Goal: Navigation & Orientation: Find specific page/section

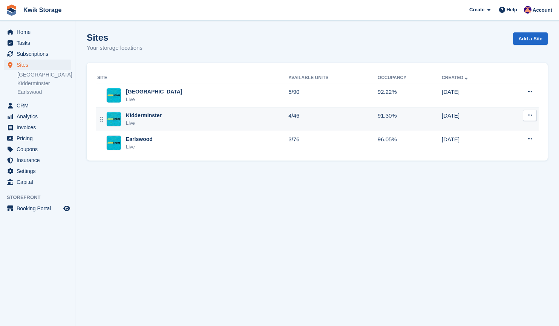
click at [166, 116] on div "Kidderminster Live" at bounding box center [192, 118] width 191 height 15
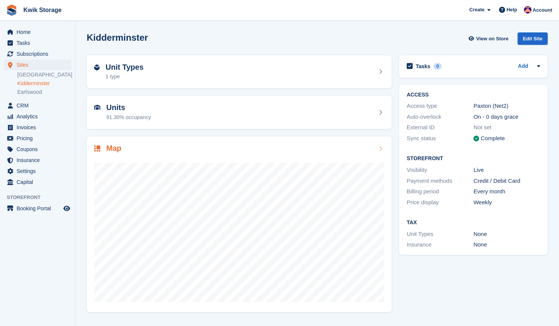
click at [250, 162] on div at bounding box center [239, 229] width 290 height 151
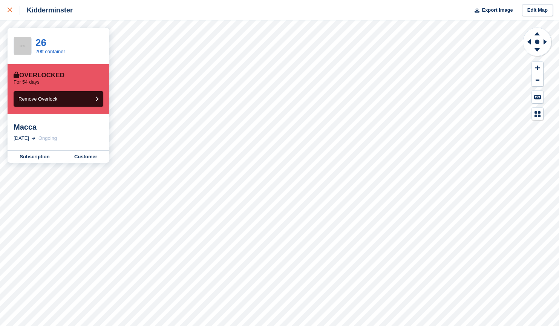
click at [11, 8] on div at bounding box center [14, 10] width 12 height 9
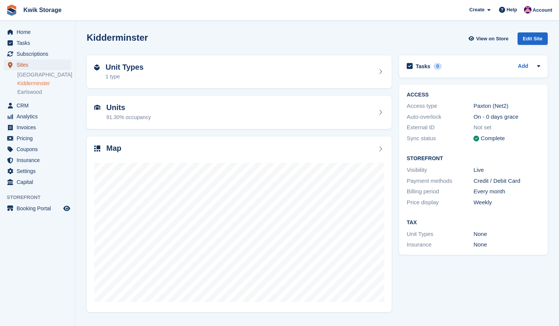
click at [40, 61] on span "Sites" at bounding box center [39, 65] width 45 height 11
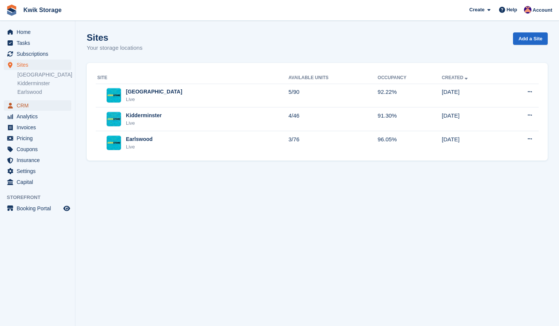
click at [54, 106] on span "CRM" at bounding box center [39, 105] width 45 height 11
